Goal: Task Accomplishment & Management: Manage account settings

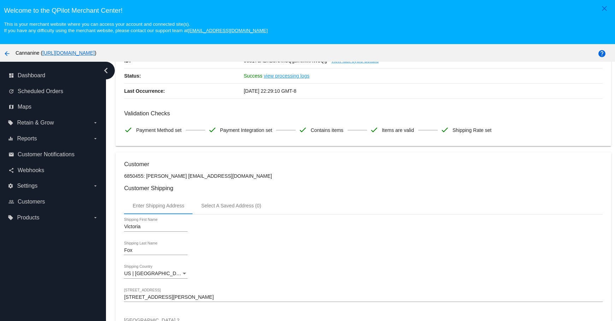
scroll to position [141, 0]
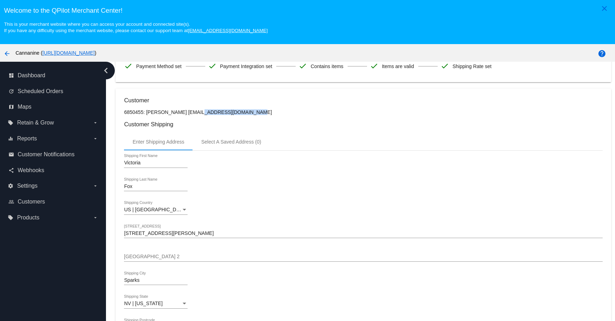
drag, startPoint x: 173, startPoint y: 113, endPoint x: 247, endPoint y: 113, distance: 73.4
click at [247, 113] on p "6850455: Victoria Fox vicfox1999@yahoo.com" at bounding box center [363, 112] width 478 height 6
copy p "vicfox1999@yahoo.com"
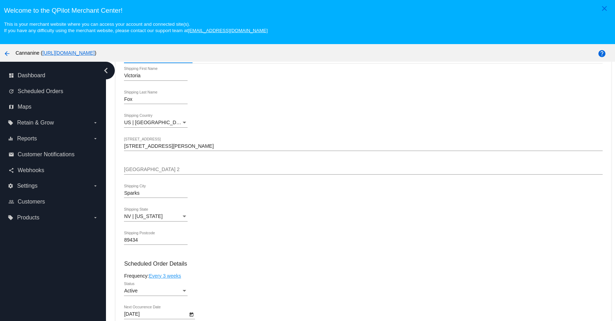
scroll to position [177, 0]
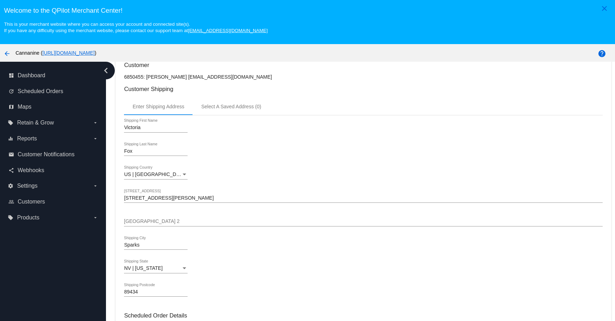
click at [140, 147] on div "Fox Shipping Last Name" at bounding box center [156, 149] width 64 height 14
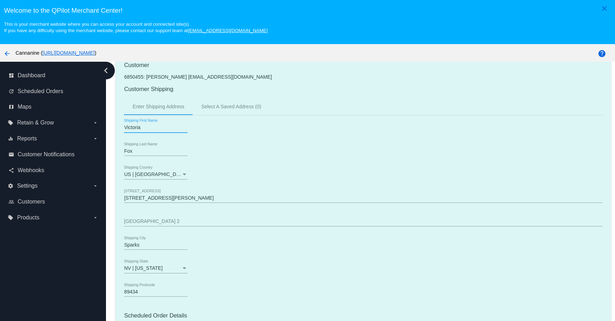
paste input "Collin"
type input "Collin"
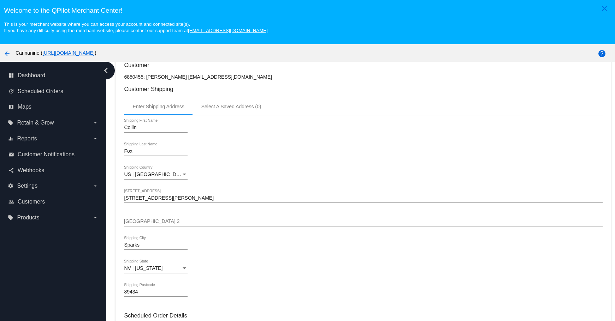
click at [137, 151] on input "Fox" at bounding box center [156, 152] width 64 height 6
paste input "Brennan’s"
type input "Brennan"
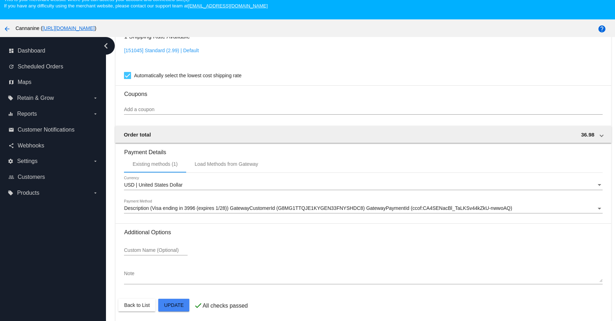
scroll to position [44, 0]
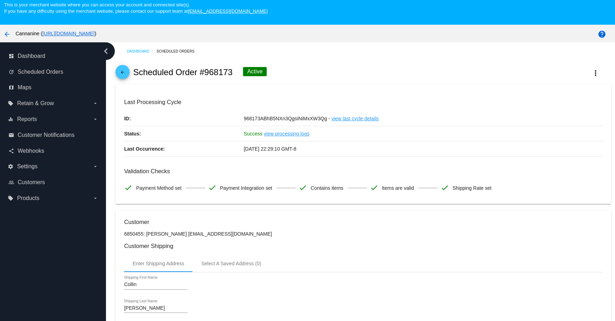
scroll to position [0, 0]
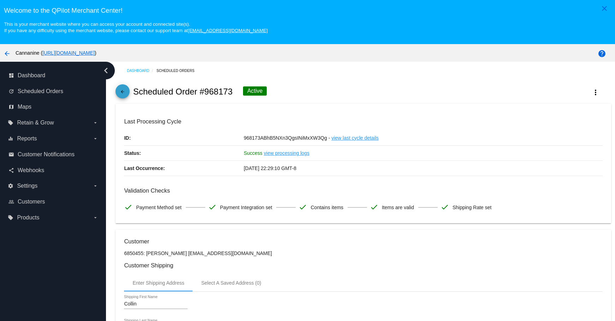
click at [119, 92] on mat-icon "arrow_back" at bounding box center [122, 93] width 8 height 8
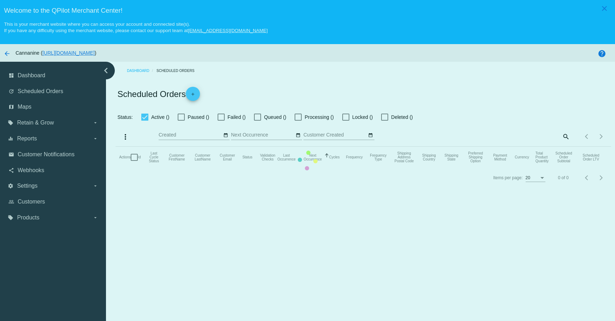
checkbox input "true"
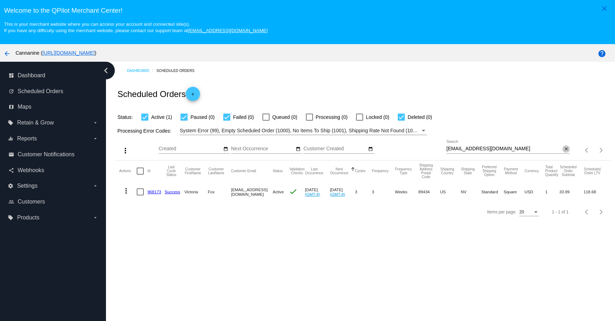
drag, startPoint x: 560, startPoint y: 149, endPoint x: 508, endPoint y: 75, distance: 90.2
click at [563, 149] on mat-icon "close" at bounding box center [565, 150] width 5 height 6
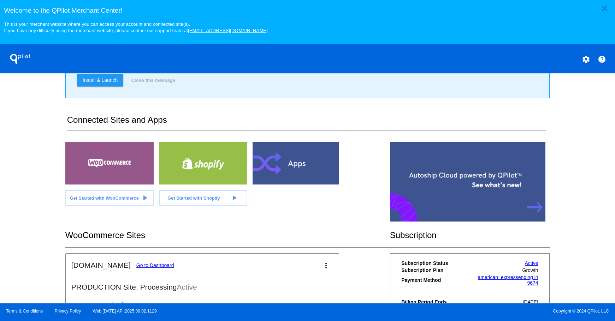
scroll to position [177, 0]
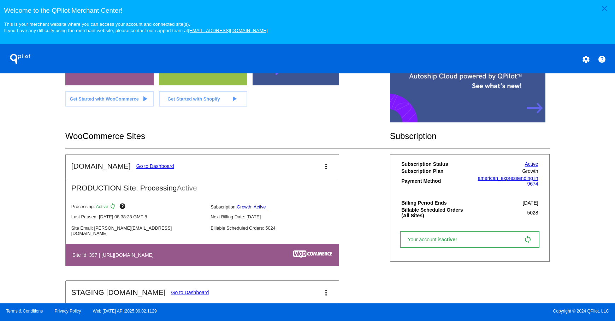
click at [139, 165] on link "Go to Dashboard" at bounding box center [155, 166] width 38 height 6
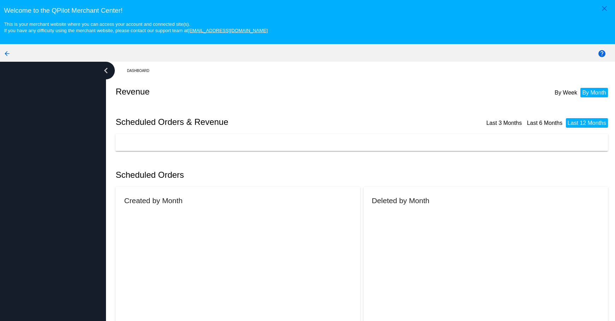
click at [139, 165] on div "Scheduled Orders" at bounding box center [362, 175] width 495 height 24
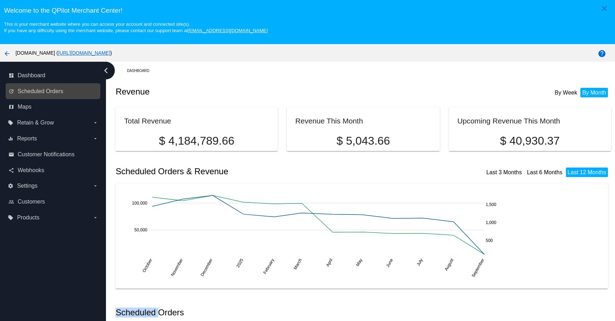
click at [58, 95] on link "update Scheduled Orders" at bounding box center [53, 91] width 90 height 11
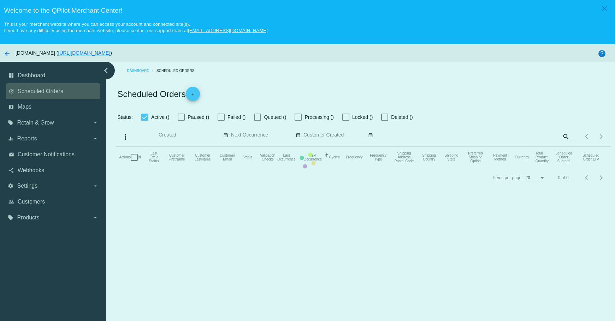
click at [115, 147] on mat-table "Actions Id Last Cycle Status Customer FirstName Customer LastName Customer Emai…" at bounding box center [362, 157] width 495 height 21
checkbox input "true"
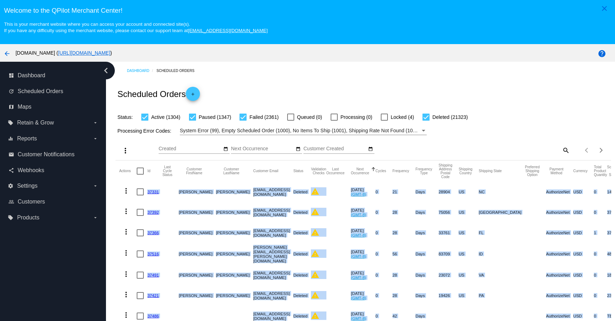
click at [561, 149] on mat-icon "search" at bounding box center [565, 150] width 8 height 11
click at [520, 149] on input "Search" at bounding box center [507, 149] width 123 height 6
paste input "[EMAIL_ADDRESS][DOMAIN_NAME]"
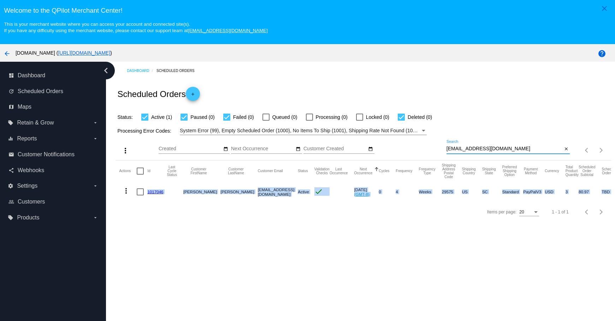
click at [123, 189] on mat-icon "more_vert" at bounding box center [126, 191] width 8 height 8
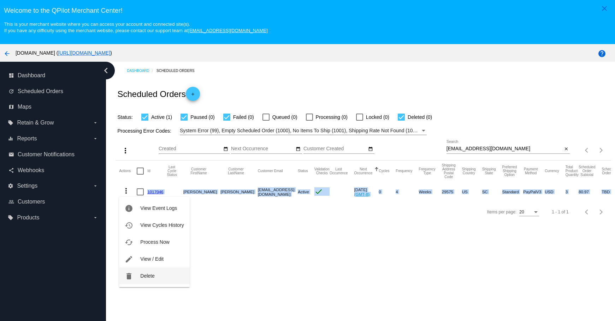
click at [141, 274] on span "Delete" at bounding box center [147, 276] width 14 height 6
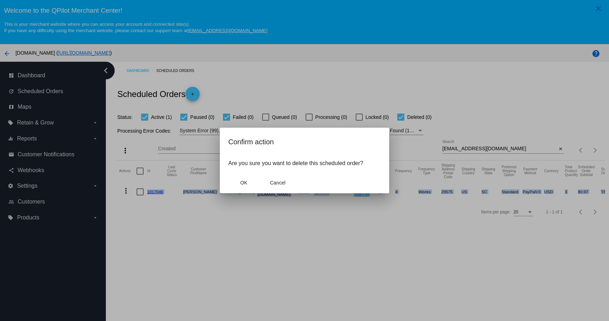
click at [246, 190] on mat-dialog-actions "OK Cancel" at bounding box center [304, 182] width 153 height 21
click at [238, 179] on button "OK" at bounding box center [243, 183] width 31 height 13
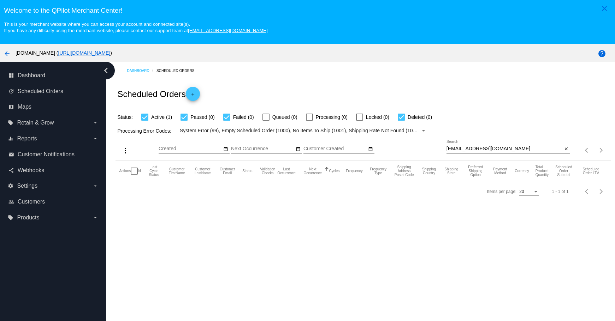
click at [511, 151] on input "[EMAIL_ADDRESS][DOMAIN_NAME]" at bounding box center [504, 149] width 116 height 6
type input "[EMAIL_ADDRESS][DOMAIN_NAME]"
